Goal: Task Accomplishment & Management: Use online tool/utility

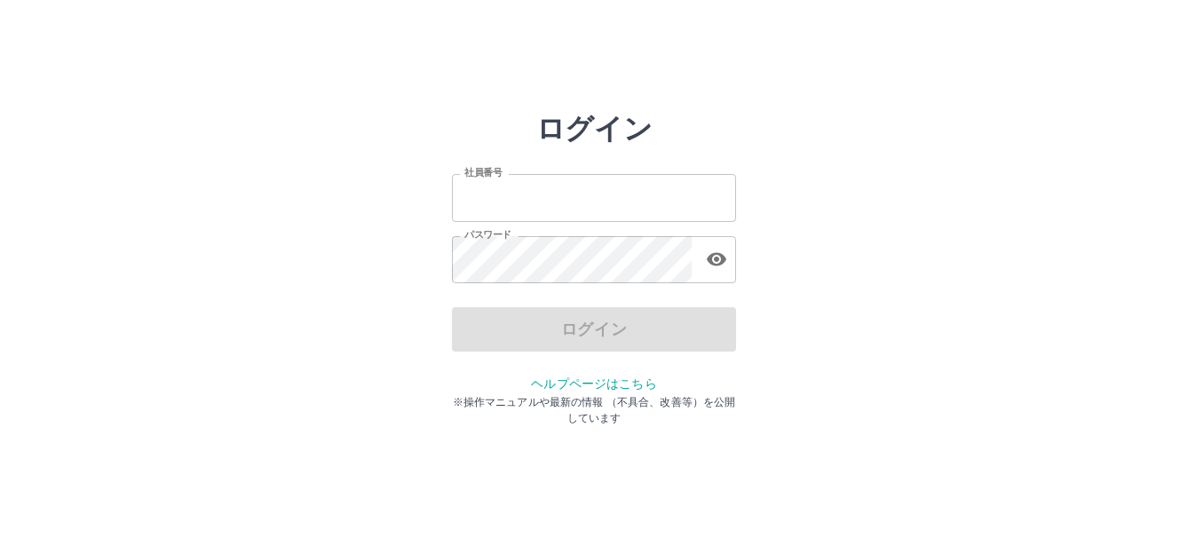
type input "*******"
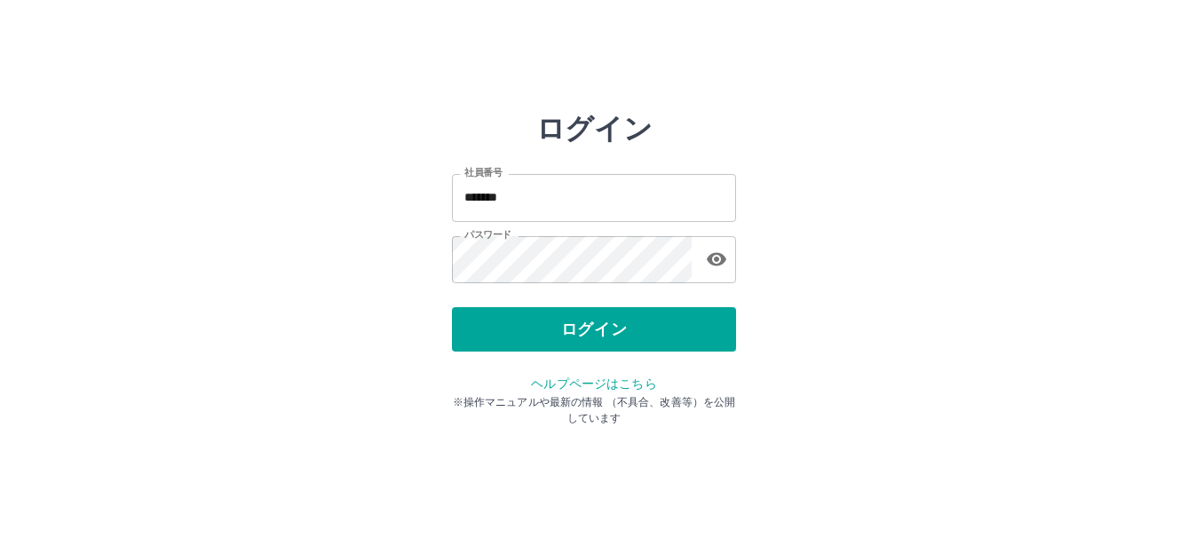
click at [584, 328] on div "ログイン" at bounding box center [594, 329] width 284 height 44
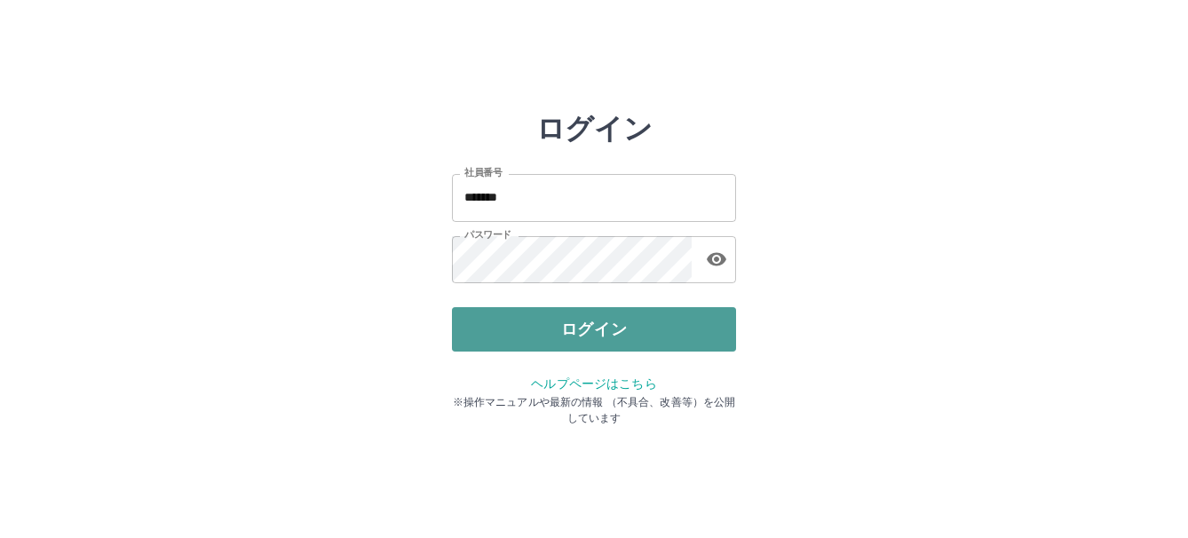
click at [583, 326] on button "ログイン" at bounding box center [594, 329] width 284 height 44
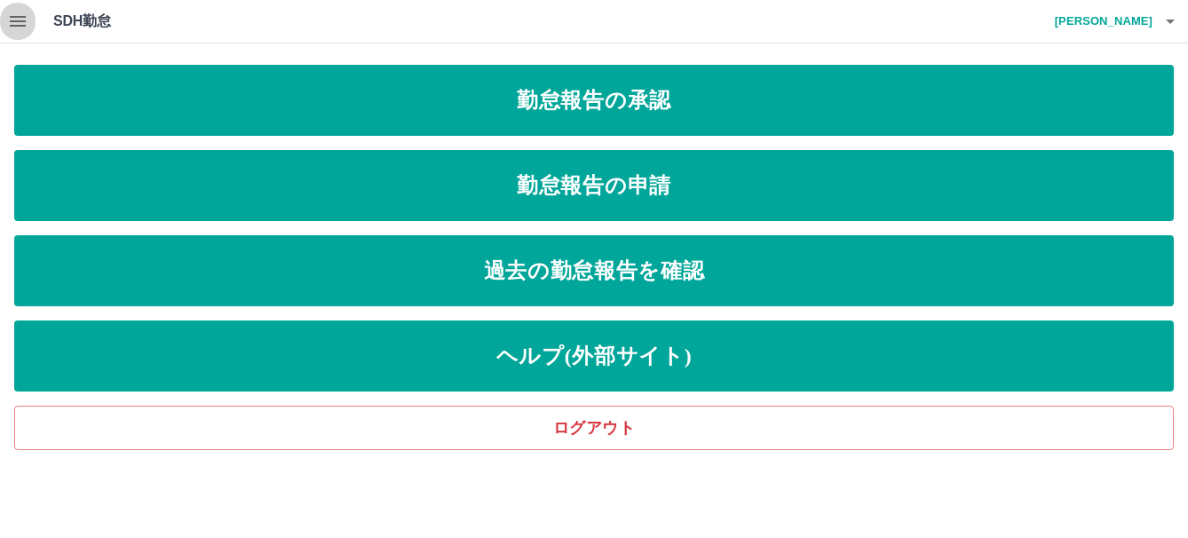
click at [16, 20] on icon "button" at bounding box center [17, 21] width 21 height 21
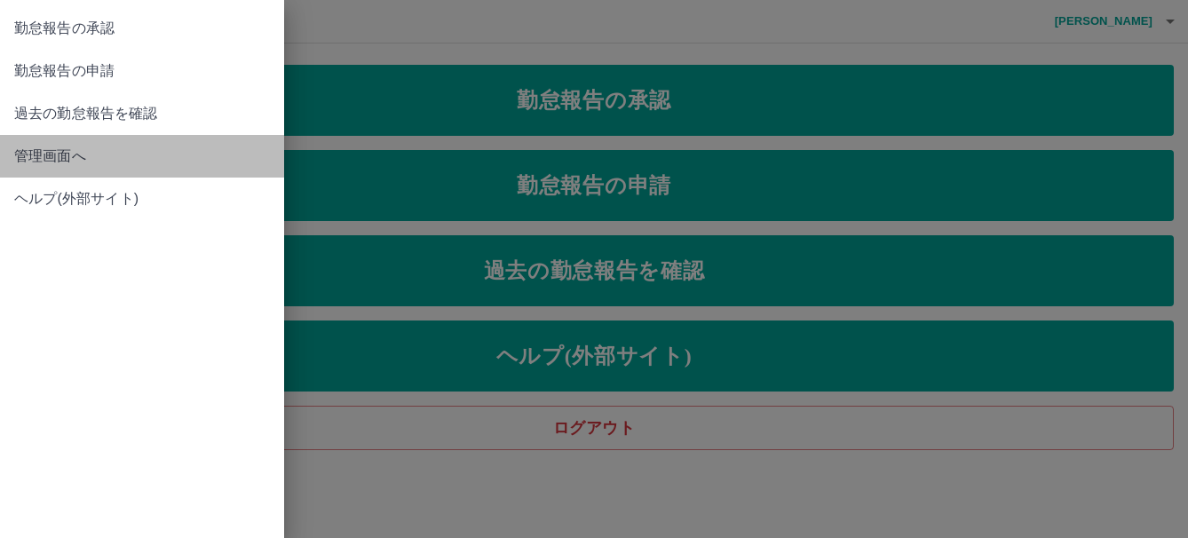
click at [49, 159] on span "管理画面へ" at bounding box center [142, 156] width 256 height 21
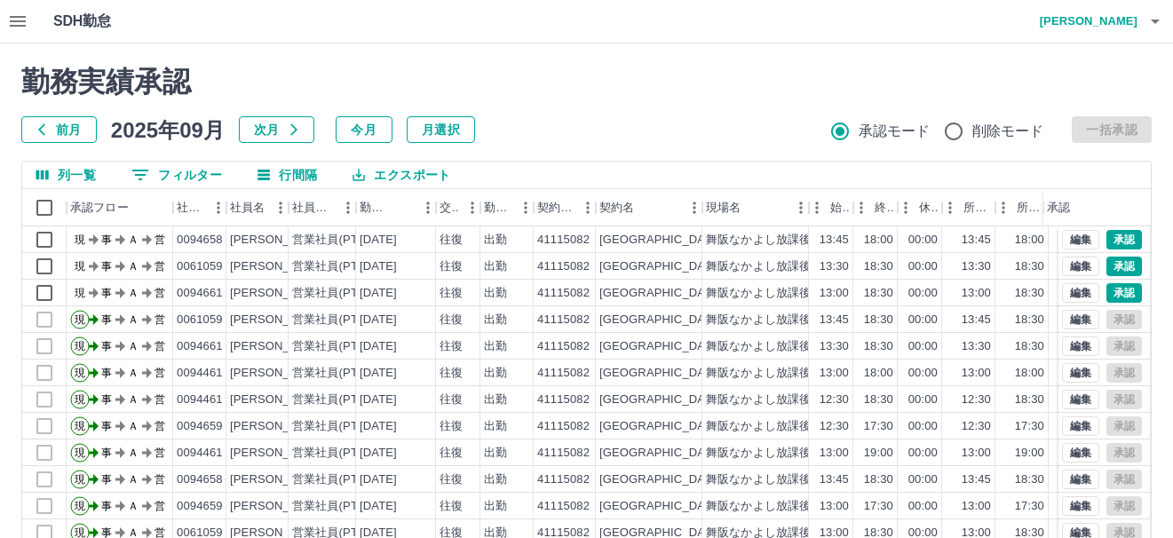
scroll to position [89, 0]
